Goal: Task Accomplishment & Management: Manage account settings

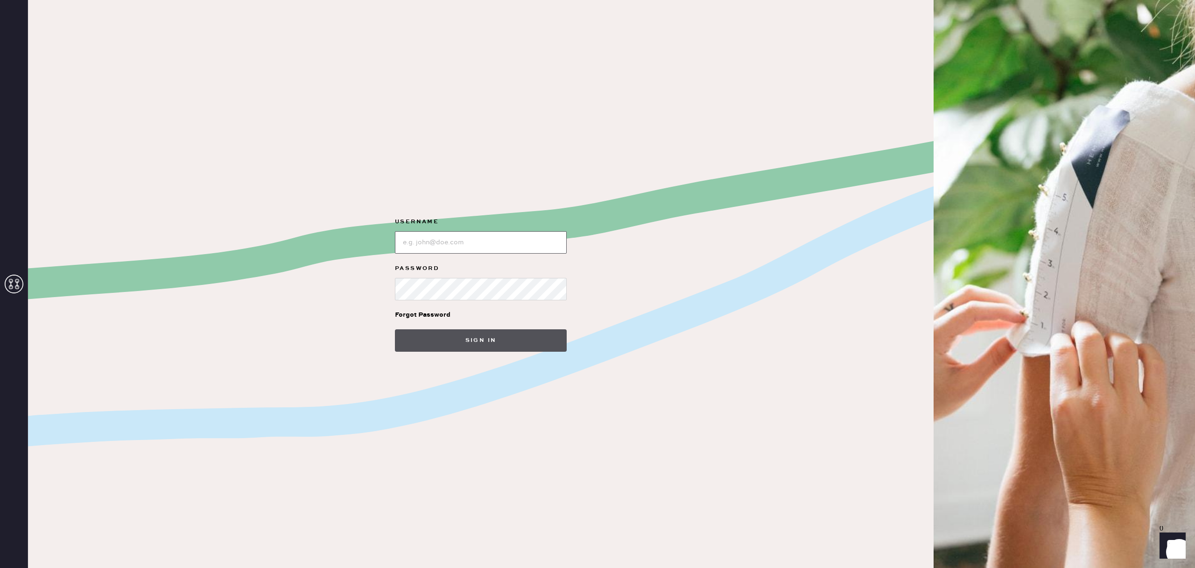
type input "reformationsouthcoastplaza"
click at [443, 343] on button "Sign in" at bounding box center [481, 340] width 172 height 22
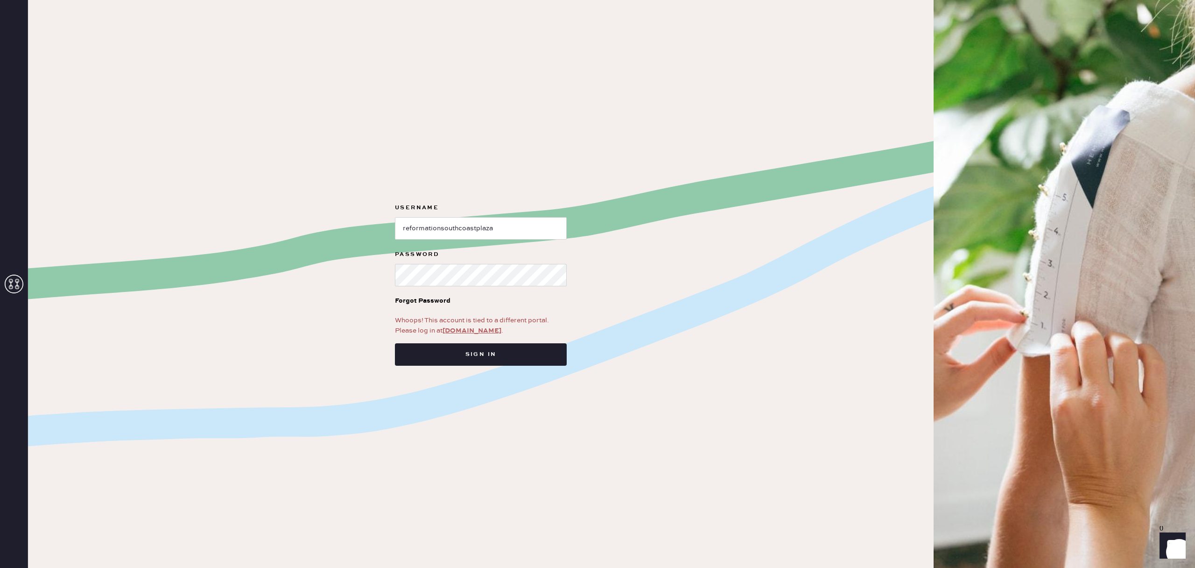
click at [471, 330] on link "[DOMAIN_NAME]" at bounding box center [471, 330] width 59 height 8
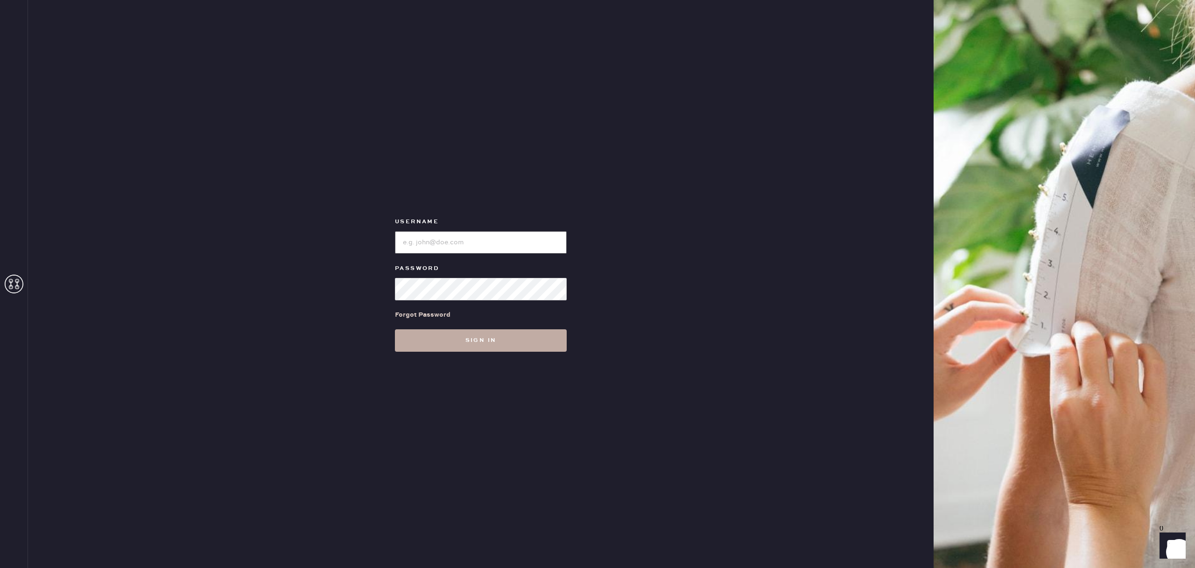
type input "reformationsouthcoastplaza"
click at [456, 348] on button "Sign in" at bounding box center [481, 340] width 172 height 22
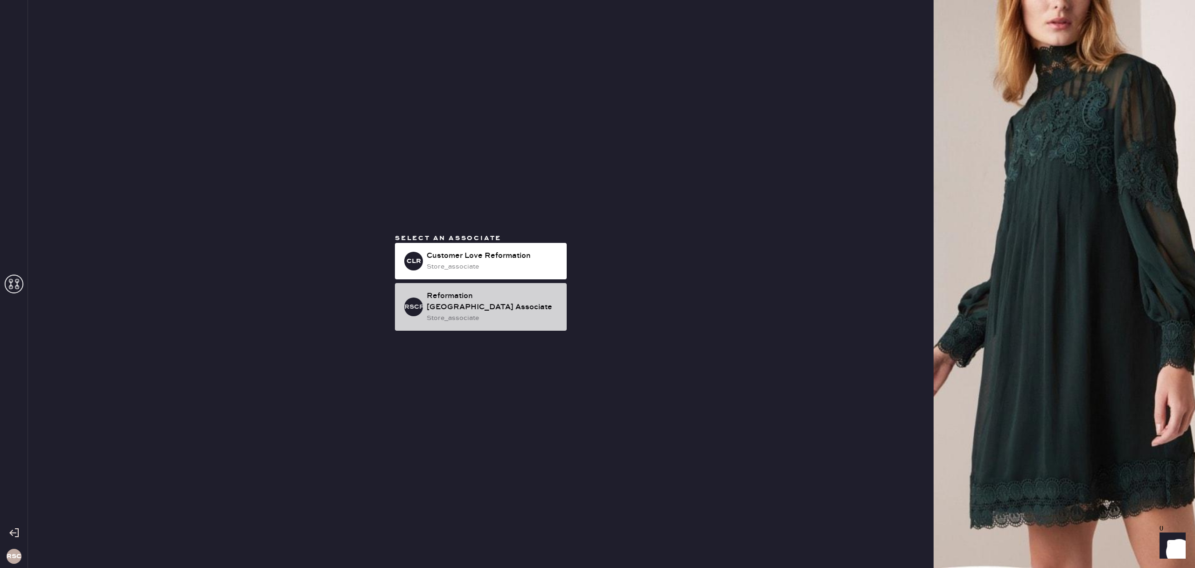
click at [520, 312] on div "Reformation South Coast Plaza Associate" at bounding box center [493, 301] width 133 height 22
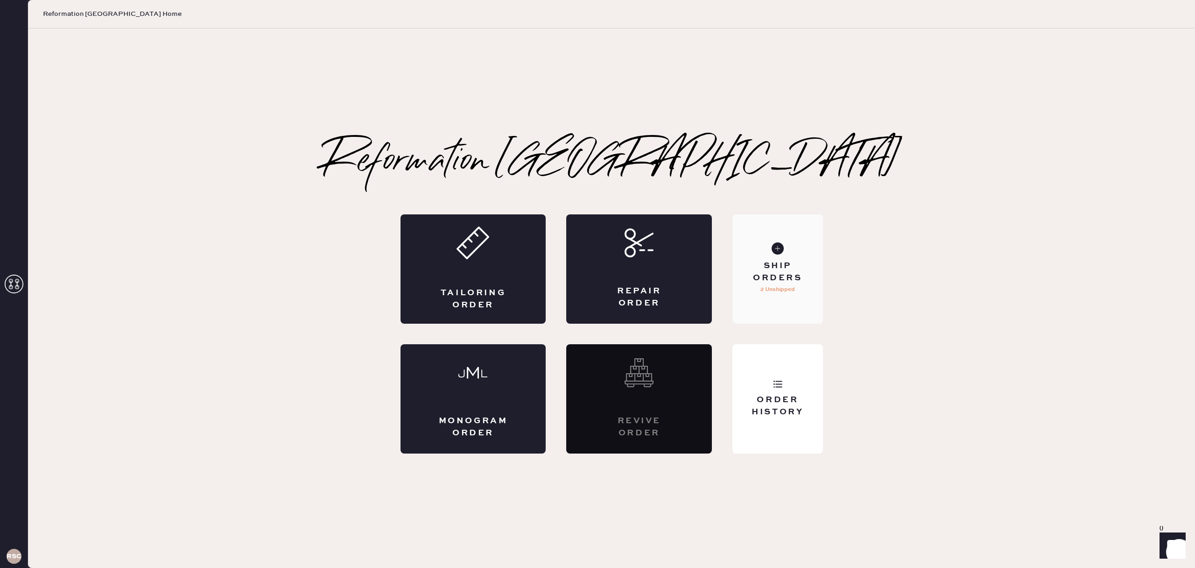
click at [793, 299] on div "Ship Orders 2 Unshipped" at bounding box center [777, 268] width 90 height 109
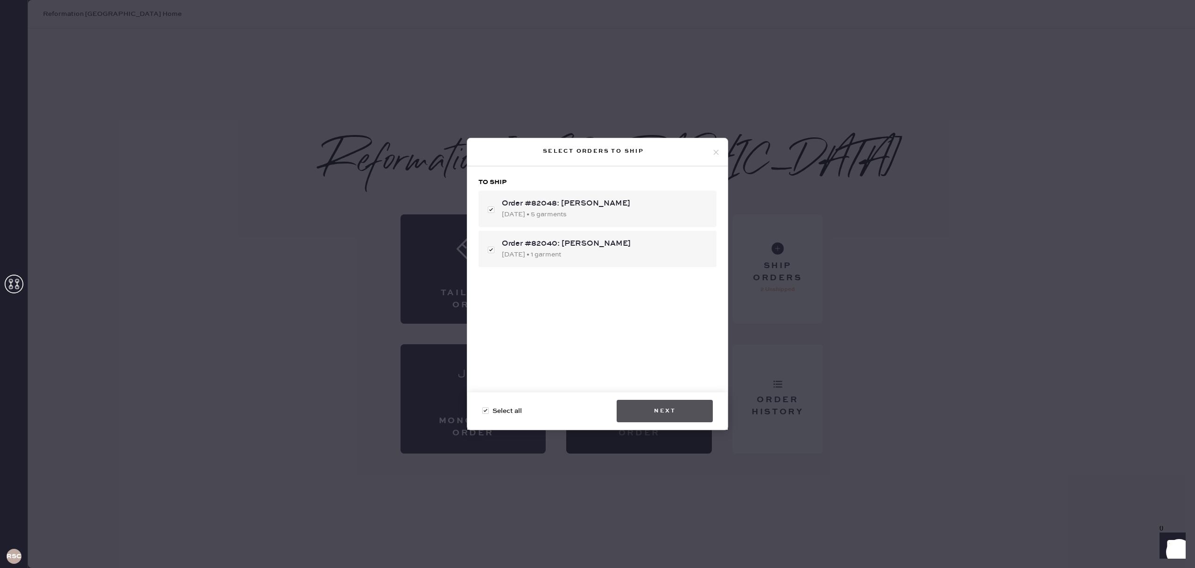
click at [675, 411] on button "Next" at bounding box center [665, 411] width 96 height 22
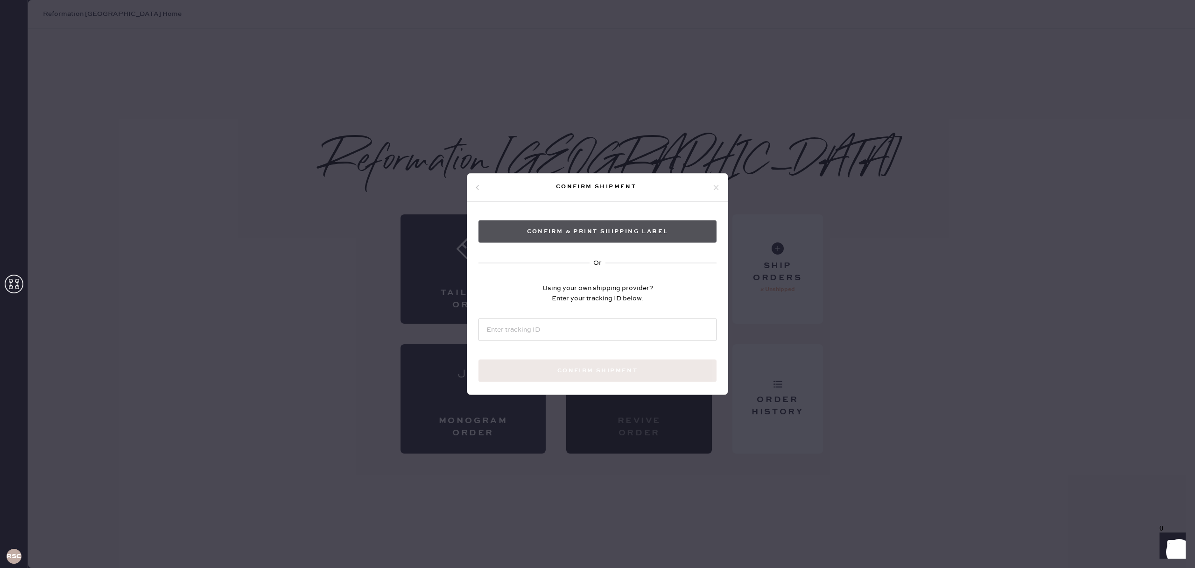
drag, startPoint x: 590, startPoint y: 213, endPoint x: 591, endPoint y: 223, distance: 9.8
click at [591, 218] on div "Confirm & Print shipping label Or Using your own shipping provider? Enter your …" at bounding box center [597, 312] width 260 height 221
click at [592, 227] on button "Confirm & Print shipping label" at bounding box center [597, 231] width 238 height 22
click at [755, 222] on div "Confirm shipment Confirm & Print shipping label Or Using your own shipping prov…" at bounding box center [597, 284] width 1195 height 568
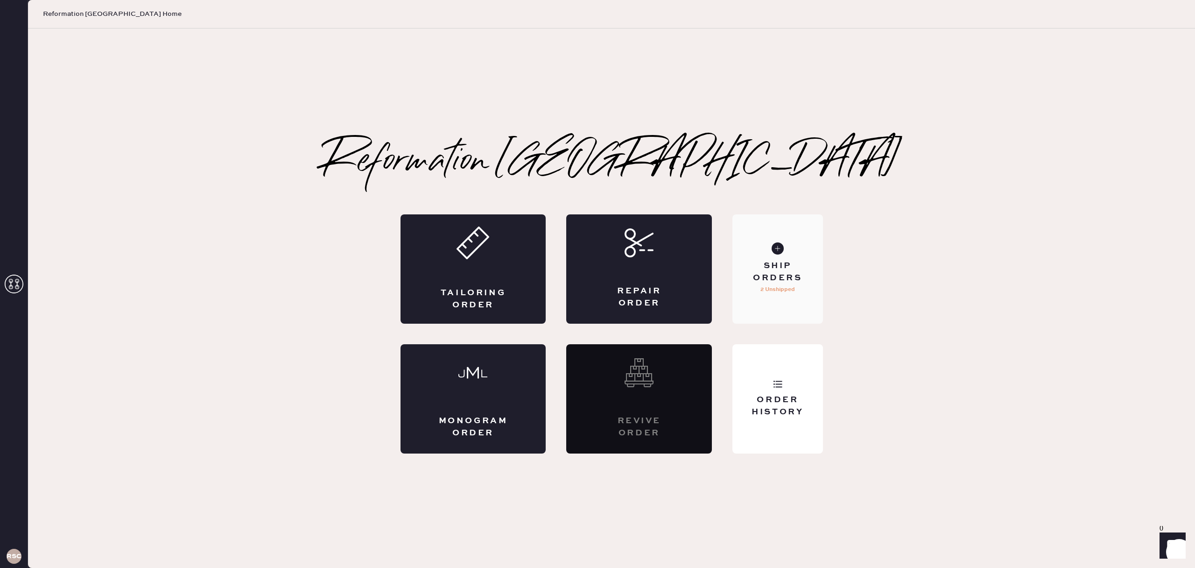
click at [789, 264] on div "Ship Orders" at bounding box center [777, 271] width 75 height 23
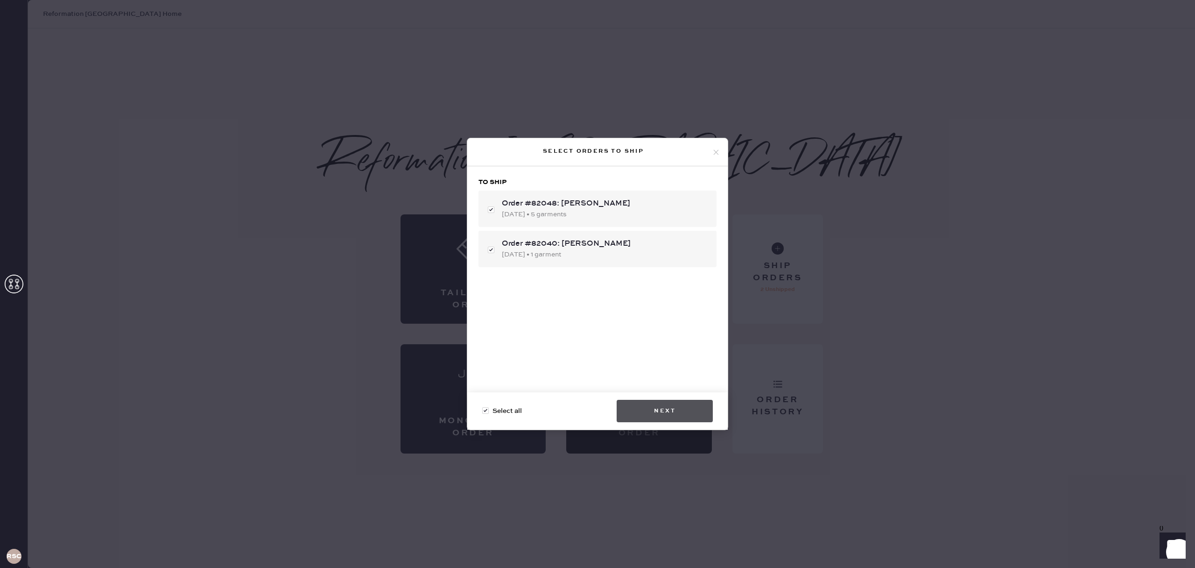
click at [664, 408] on button "Next" at bounding box center [665, 411] width 96 height 22
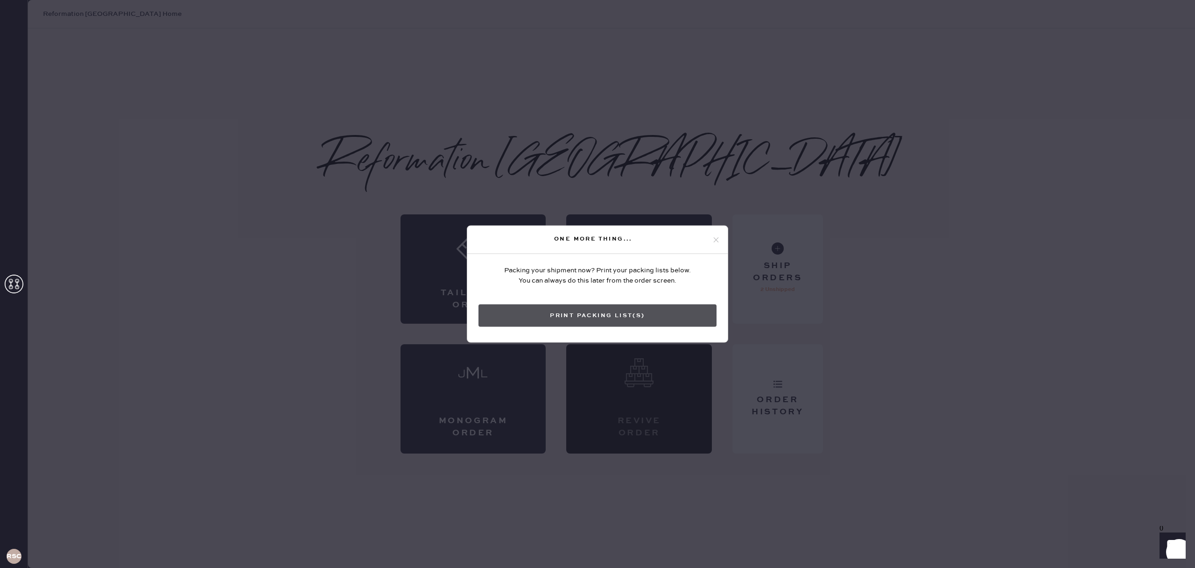
click at [594, 318] on button "Print Packing List(s)" at bounding box center [597, 315] width 238 height 22
